Goal: Task Accomplishment & Management: Use online tool/utility

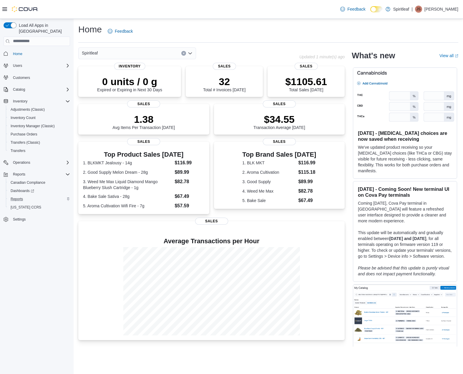
click at [25, 196] on div "Reports" at bounding box center [39, 199] width 62 height 7
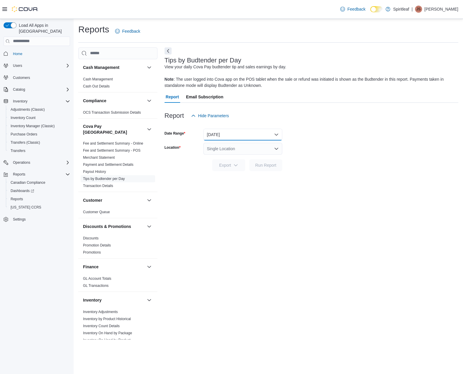
click at [227, 133] on button "Yesterday" at bounding box center [243, 135] width 79 height 12
drag, startPoint x: 118, startPoint y: 242, endPoint x: 119, endPoint y: 249, distance: 7.1
click at [119, 242] on span "Promotion Details" at bounding box center [118, 245] width 75 height 7
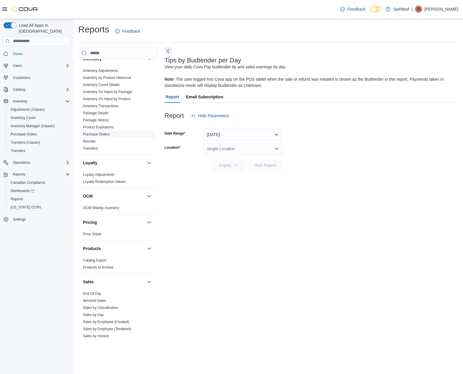
scroll to position [239, 0]
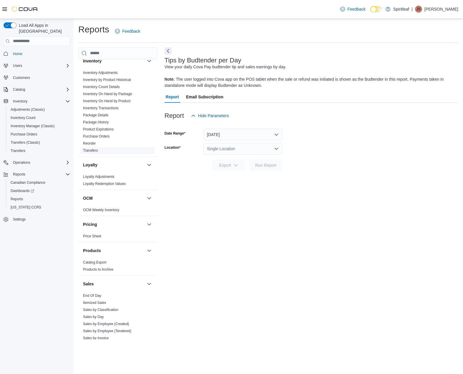
drag, startPoint x: 95, startPoint y: 139, endPoint x: 120, endPoint y: 144, distance: 26.4
click at [95, 141] on link "Reorder" at bounding box center [89, 143] width 13 height 4
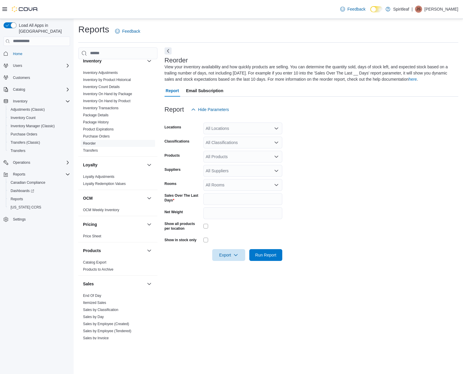
click at [223, 122] on div at bounding box center [312, 118] width 294 height 7
click at [224, 123] on div "All Locations" at bounding box center [243, 129] width 79 height 12
type input "***"
click at [259, 138] on div "106 - Whistler" at bounding box center [243, 139] width 72 height 6
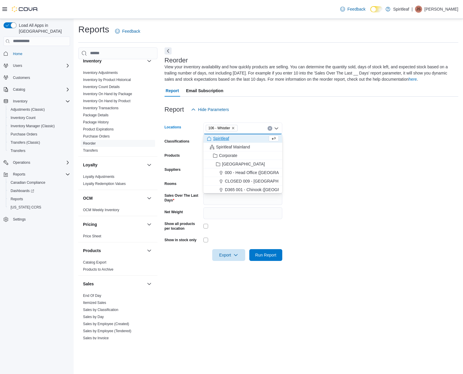
click at [309, 149] on form "Locations 106 - Whistler Combo box. Selected. 106 - Whistler. Press Backspace t…" at bounding box center [312, 188] width 294 height 146
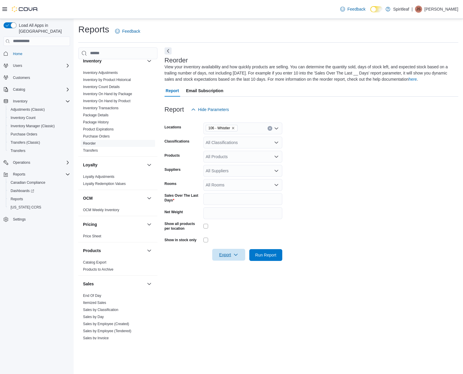
click at [234, 256] on icon "button" at bounding box center [236, 254] width 5 height 5
click at [233, 270] on button "Export to Excel" at bounding box center [230, 267] width 34 height 12
